Goal: Information Seeking & Learning: Learn about a topic

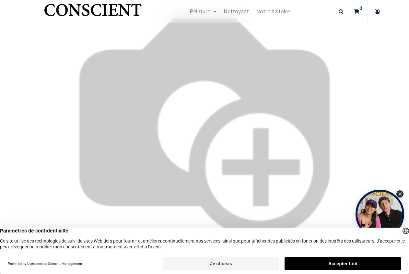
scroll to position [1878, 0]
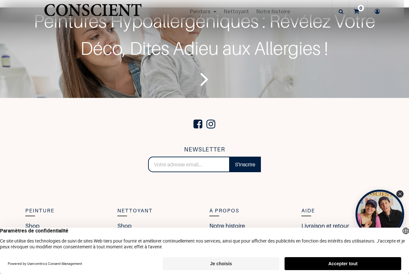
scroll to position [2137, 0]
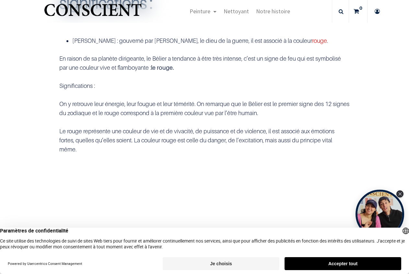
scroll to position [259, 0]
